Goal: Task Accomplishment & Management: Use online tool/utility

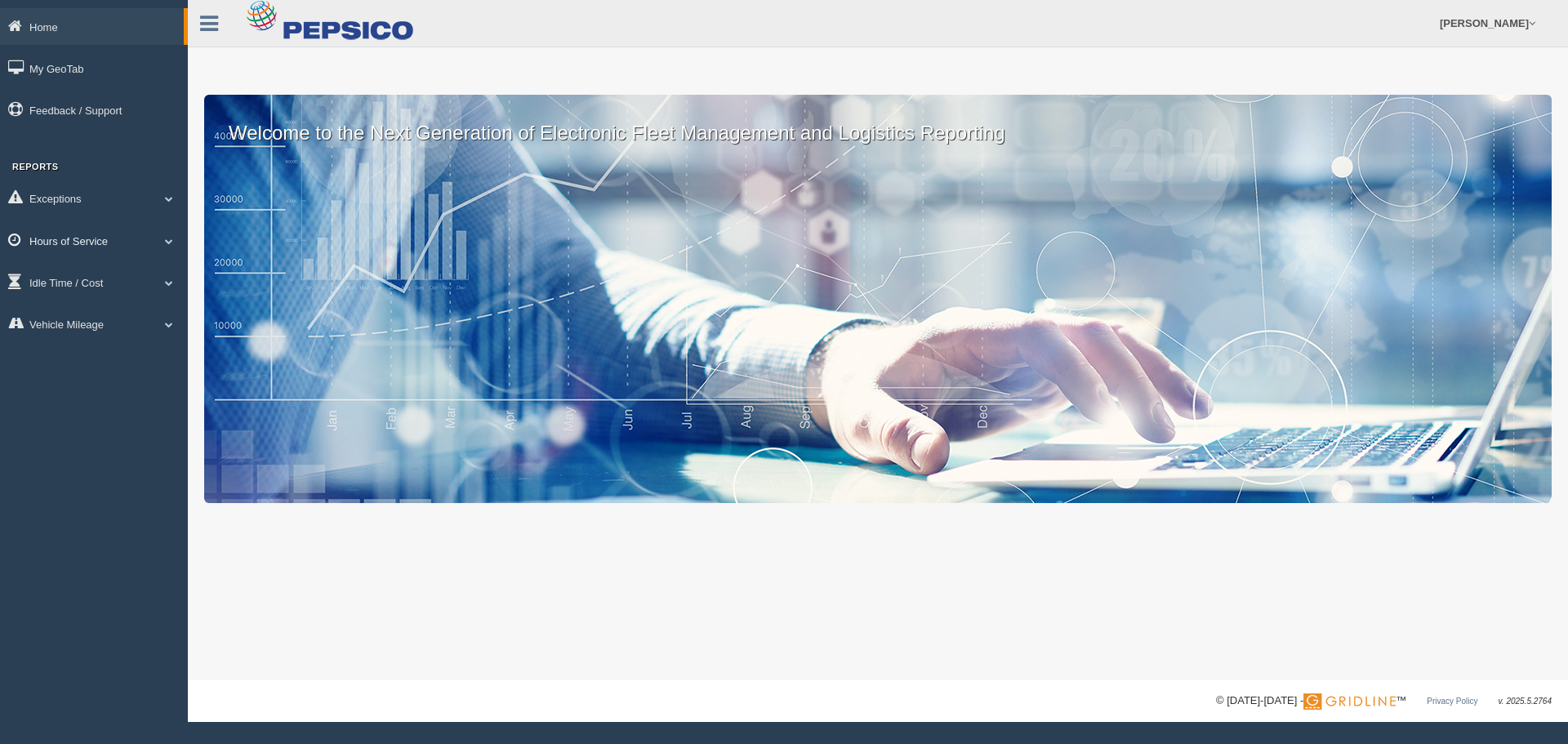
click at [114, 241] on link "Hours of Service" at bounding box center [94, 241] width 188 height 36
drag, startPoint x: 116, startPoint y: 338, endPoint x: 193, endPoint y: 355, distance: 78.9
click at [116, 338] on link "HOS Violations" at bounding box center [106, 336] width 154 height 29
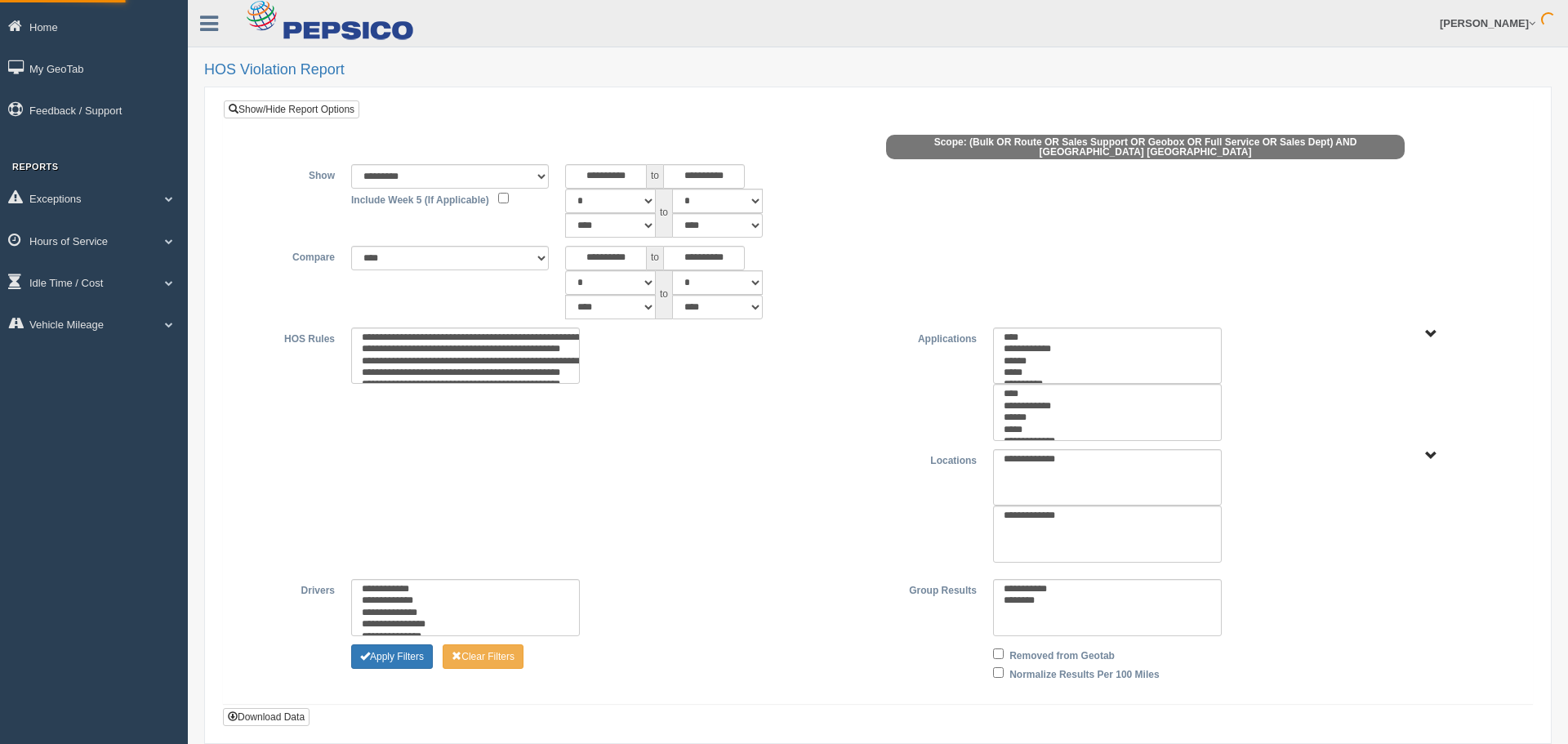
select select
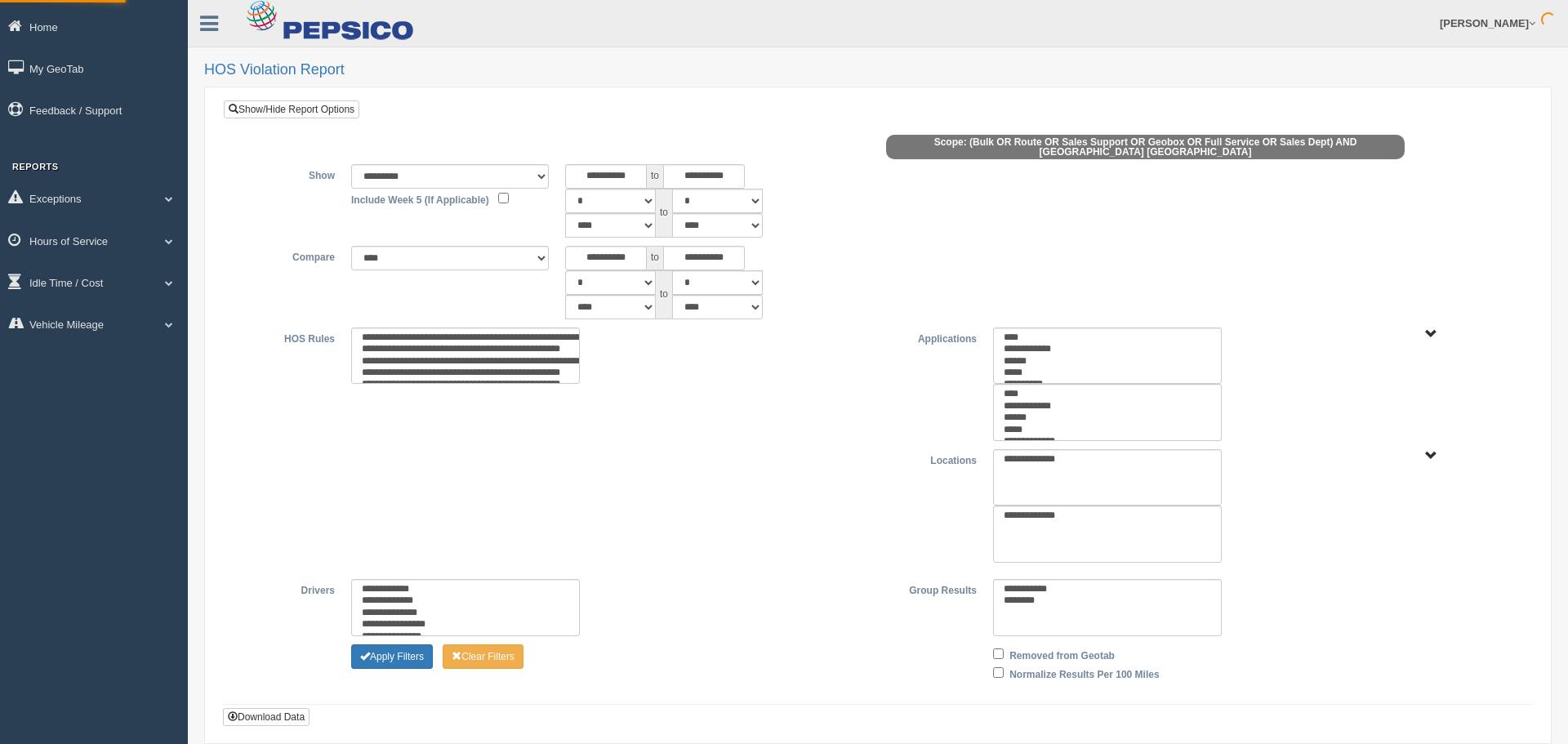
select select
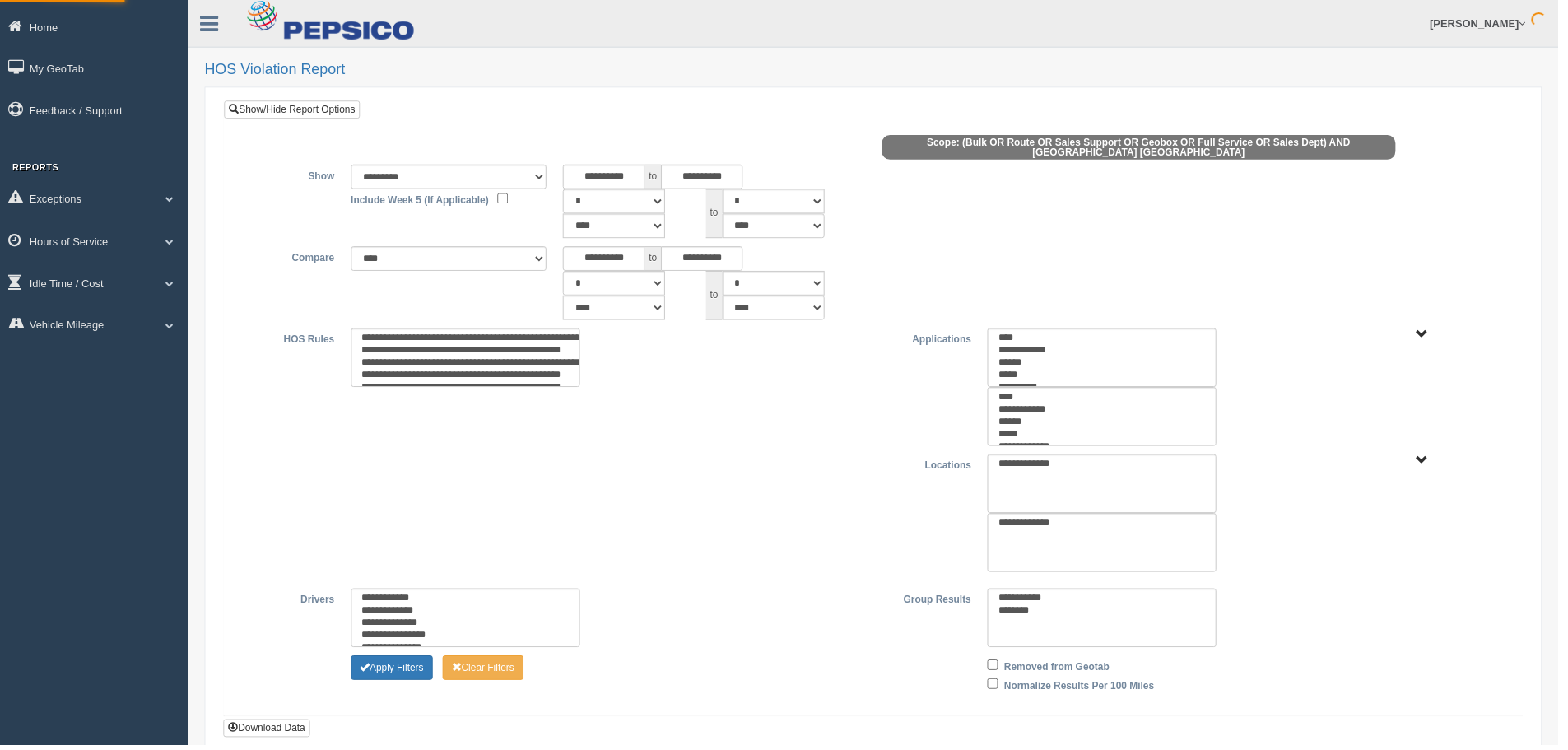
type input "*********"
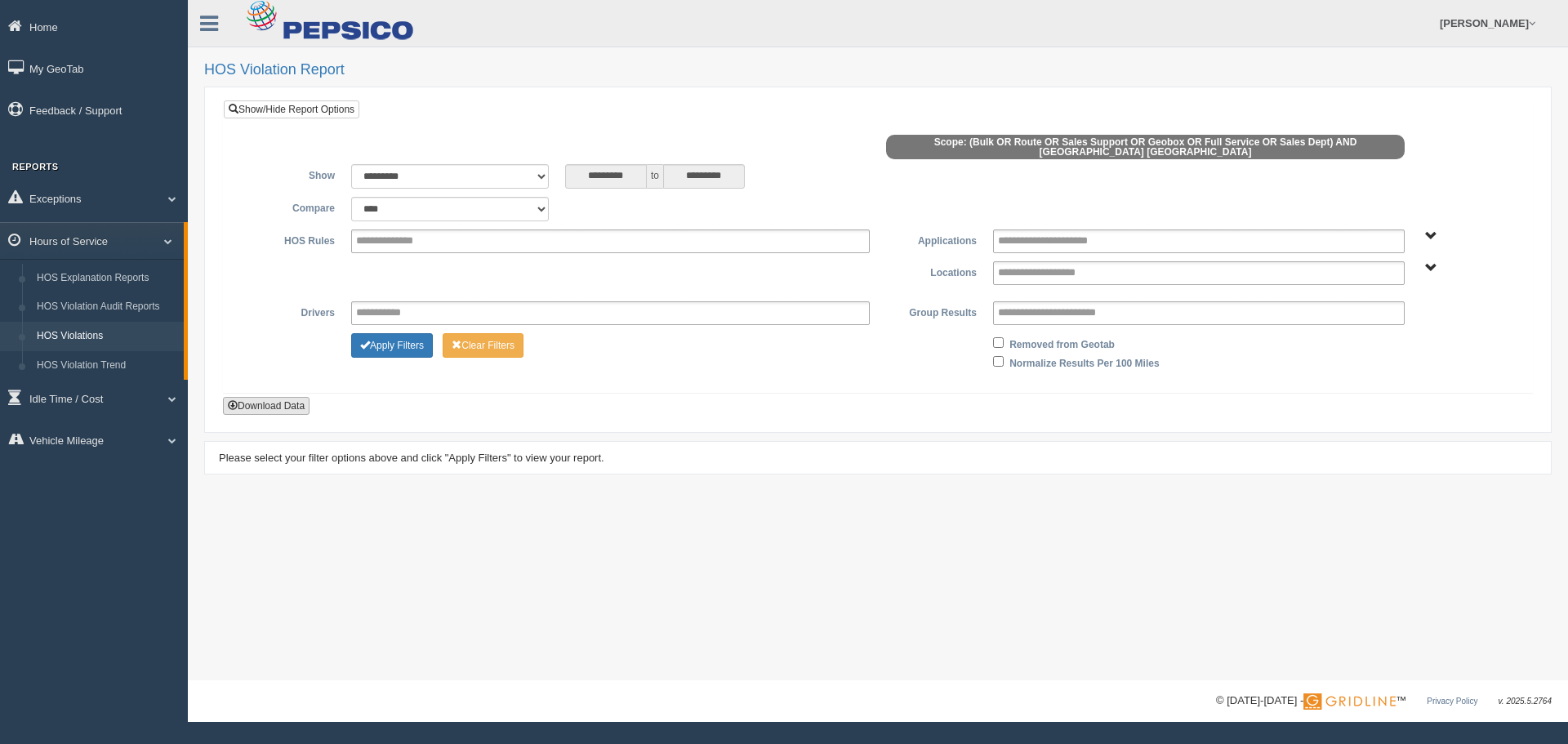
click at [276, 402] on button "Download Data" at bounding box center [266, 406] width 87 height 18
